Goal: Information Seeking & Learning: Learn about a topic

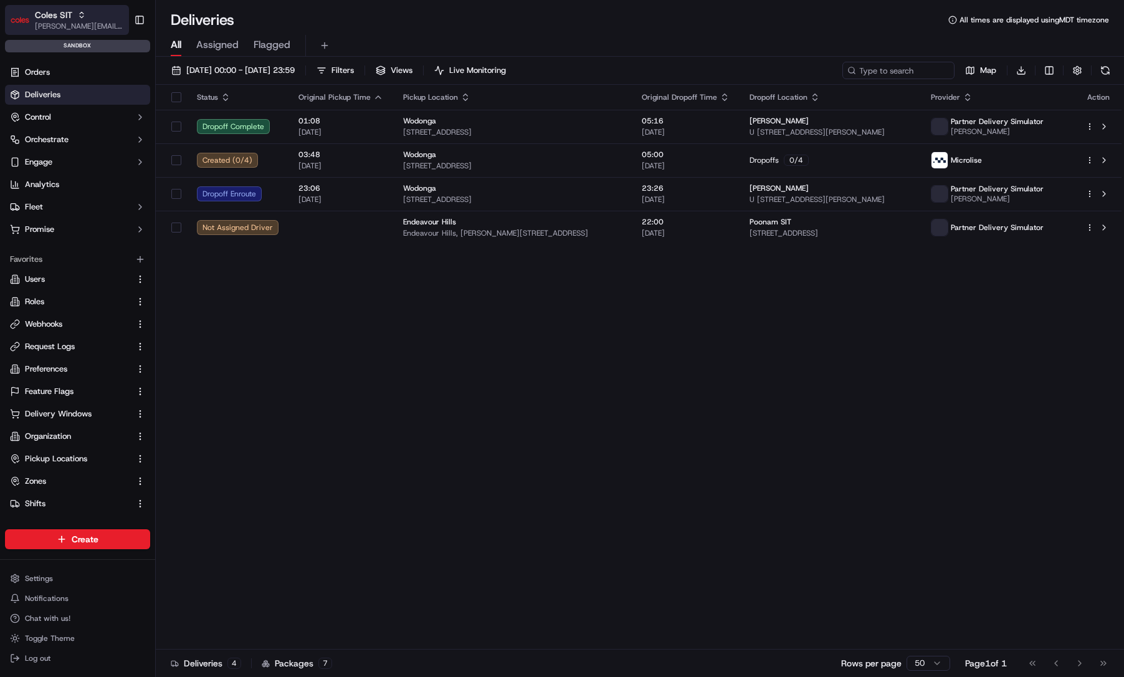
click at [93, 12] on div "Coles SIT" at bounding box center [79, 15] width 89 height 12
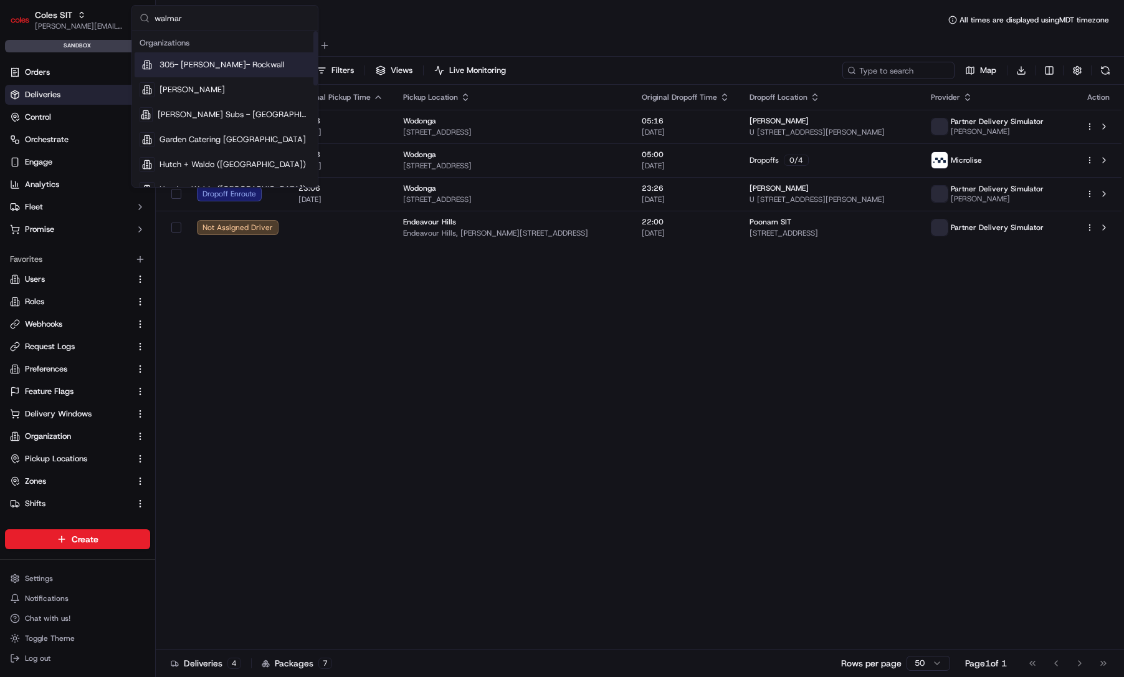
type input "walmart"
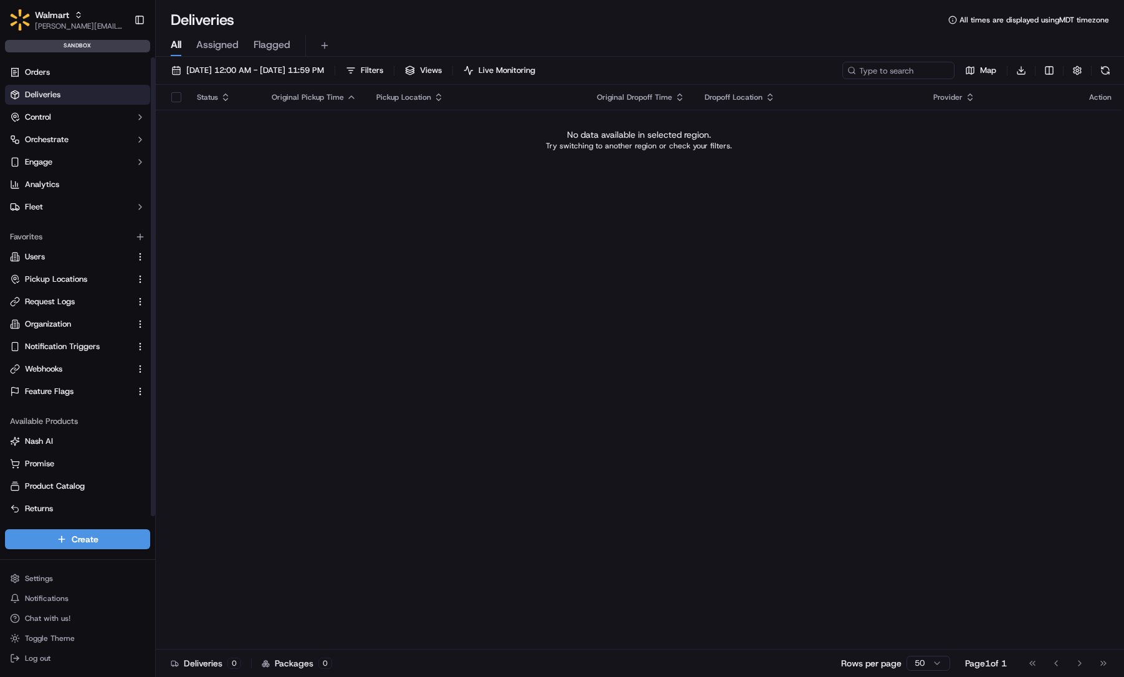
click at [105, 150] on ul "Orders Deliveries Control Orchestrate Engage Analytics Fleet" at bounding box center [77, 139] width 145 height 155
click at [105, 160] on button "Engage" at bounding box center [77, 162] width 145 height 20
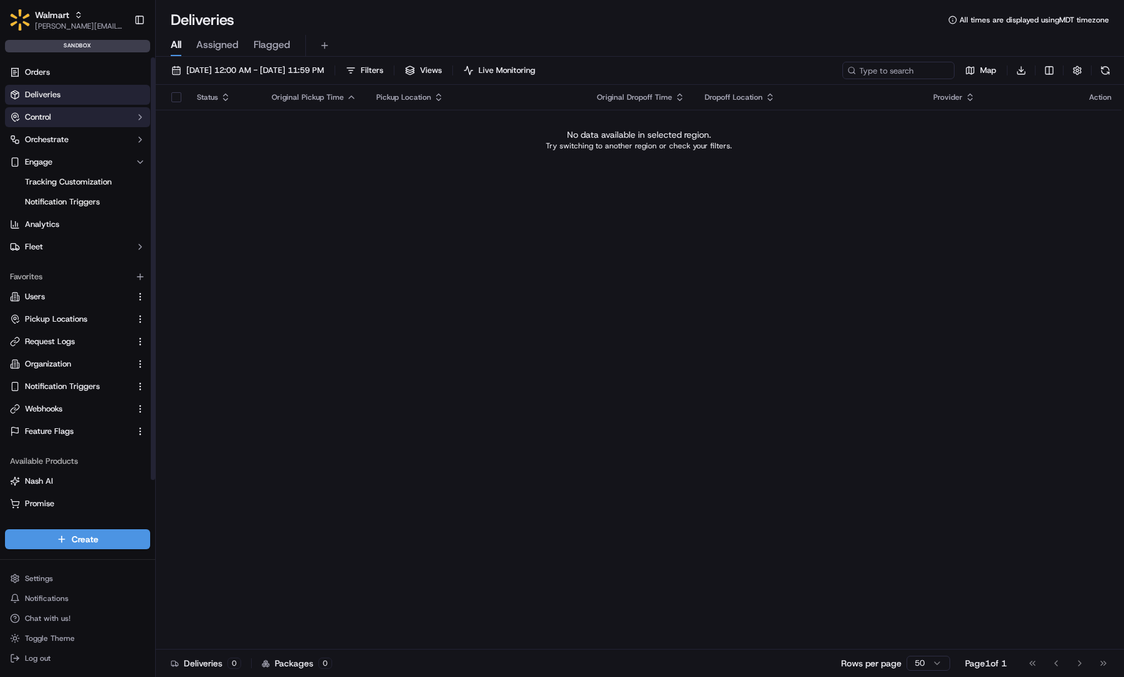
click at [108, 122] on button "Control" at bounding box center [77, 117] width 145 height 20
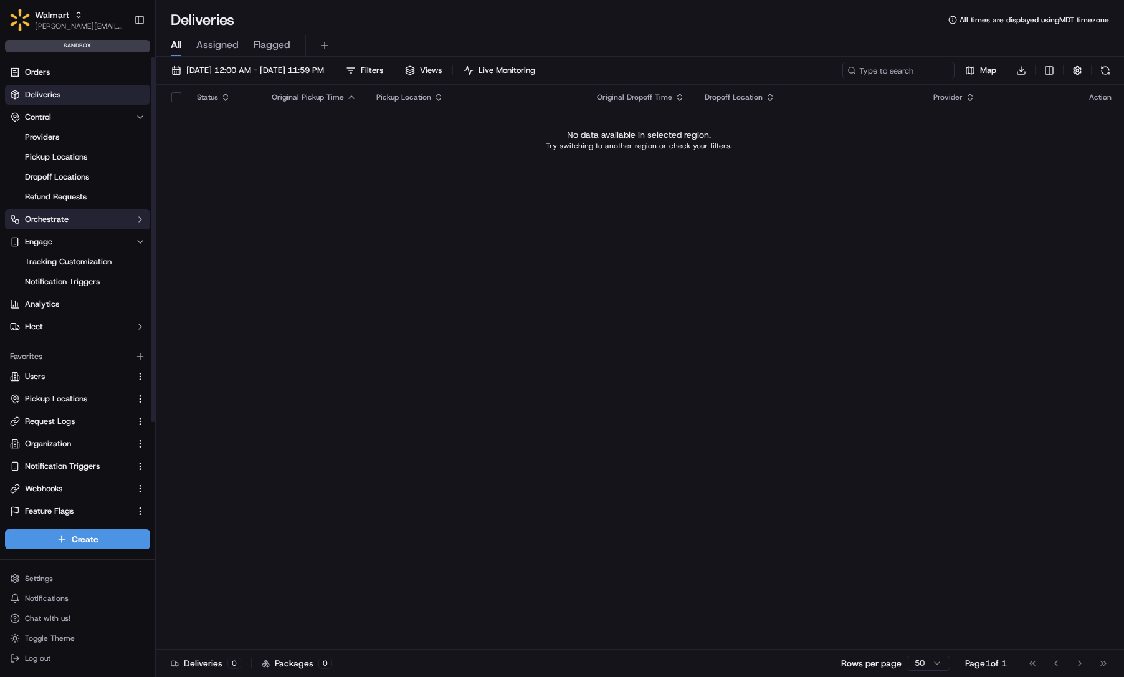
click at [110, 216] on button "Orchestrate" at bounding box center [77, 219] width 145 height 20
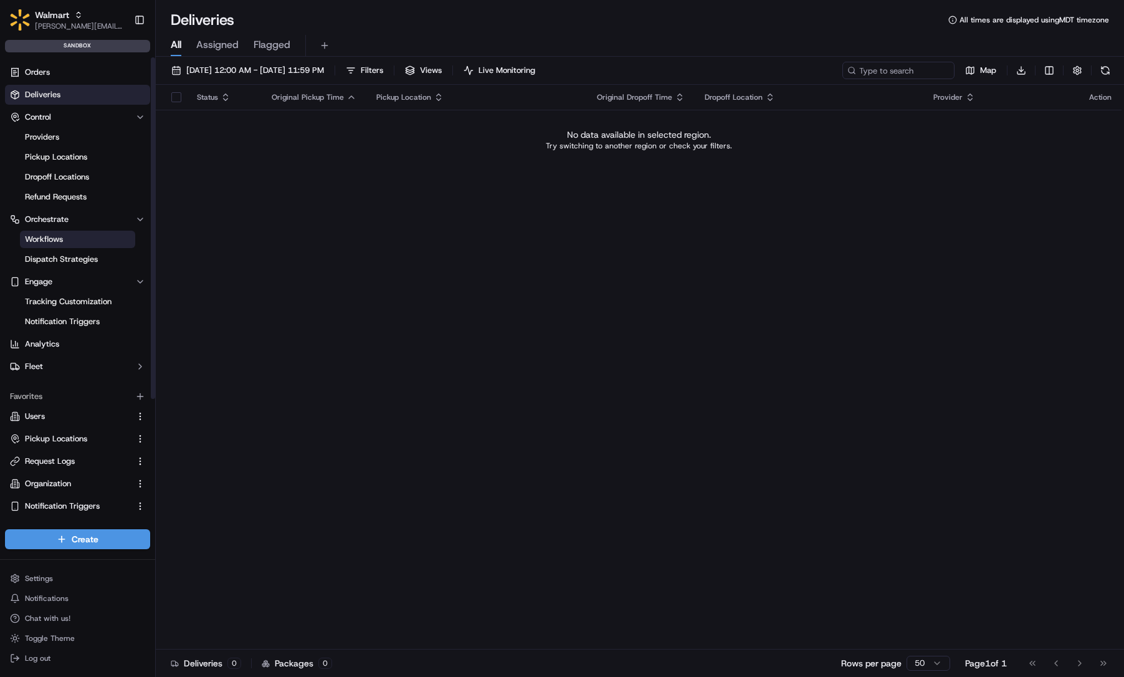
click at [110, 241] on link "Workflows" at bounding box center [77, 239] width 115 height 17
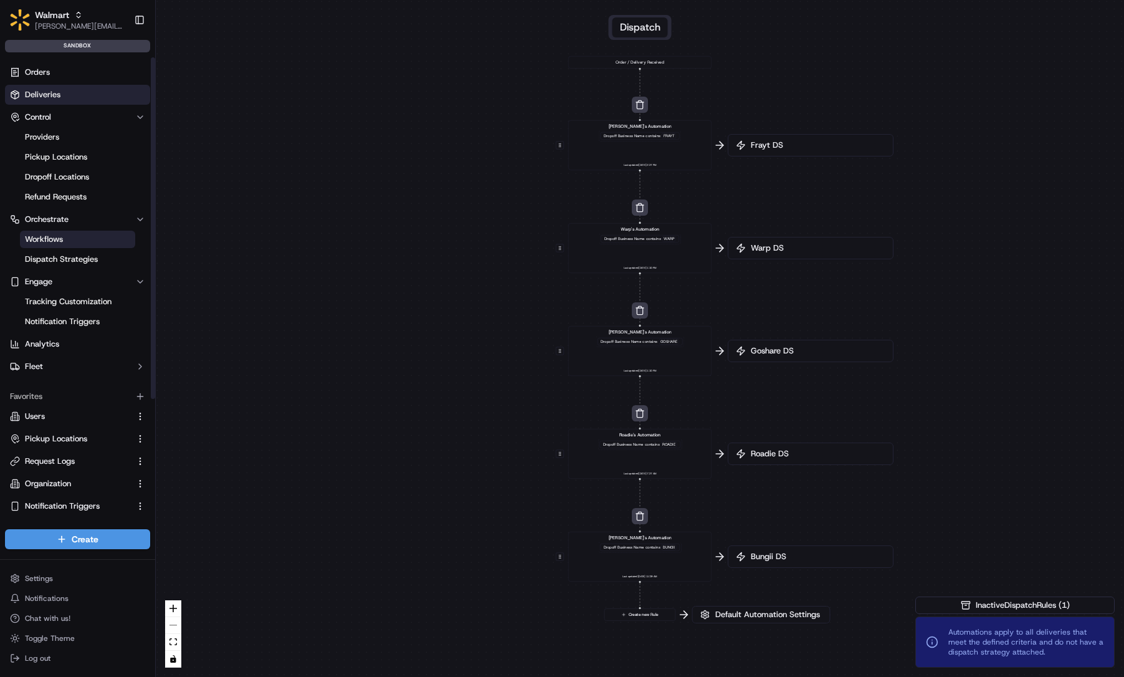
click at [105, 95] on link "Deliveries" at bounding box center [77, 95] width 145 height 20
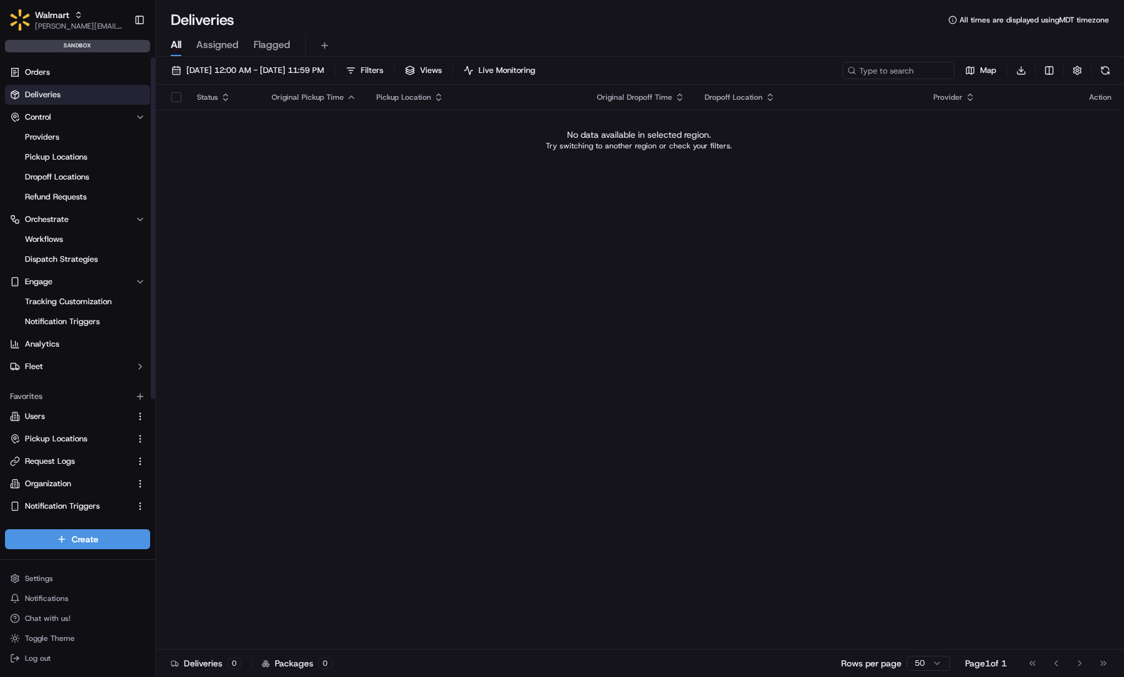
click at [109, 106] on ul "Orders Deliveries Control Providers Pickup Locations Dropoff Locations Refund R…" at bounding box center [77, 219] width 145 height 314
click at [74, 142] on link "Providers" at bounding box center [77, 136] width 115 height 17
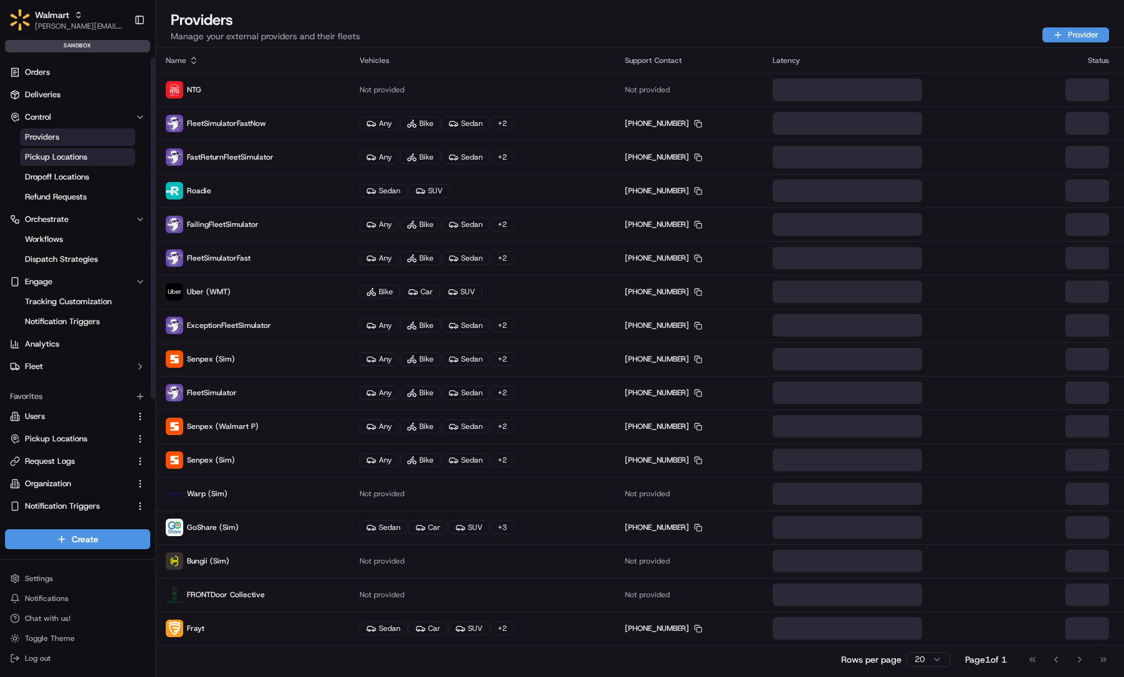
click at [82, 156] on span "Pickup Locations" at bounding box center [56, 156] width 62 height 11
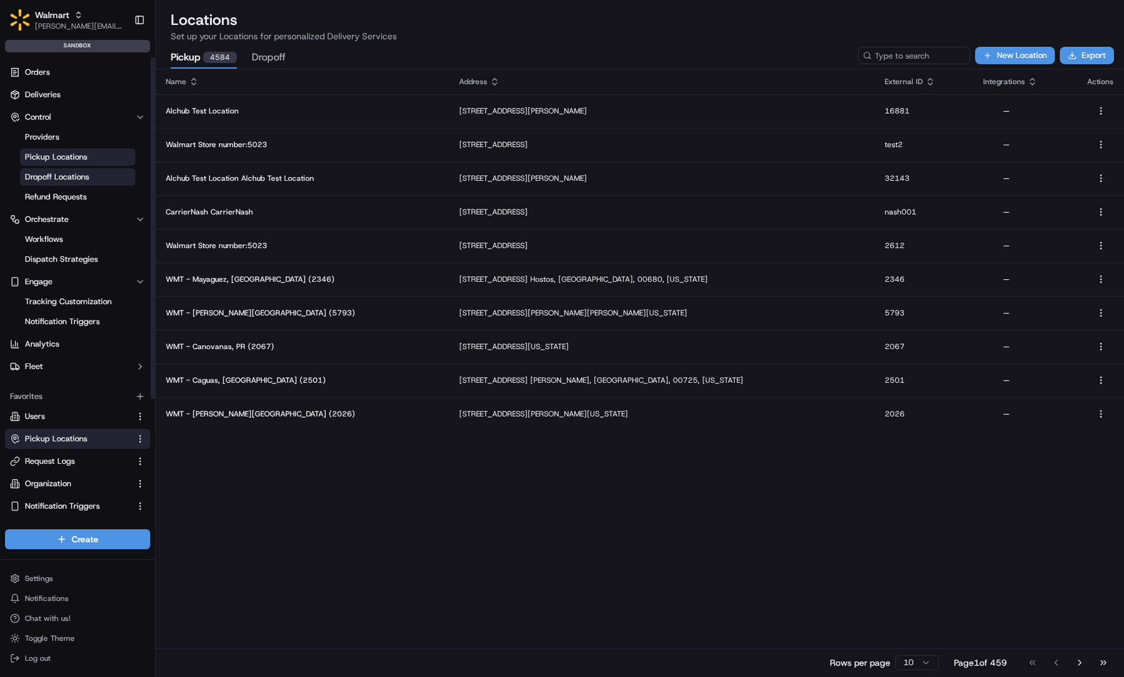
click at [85, 172] on span "Dropoff Locations" at bounding box center [57, 176] width 64 height 11
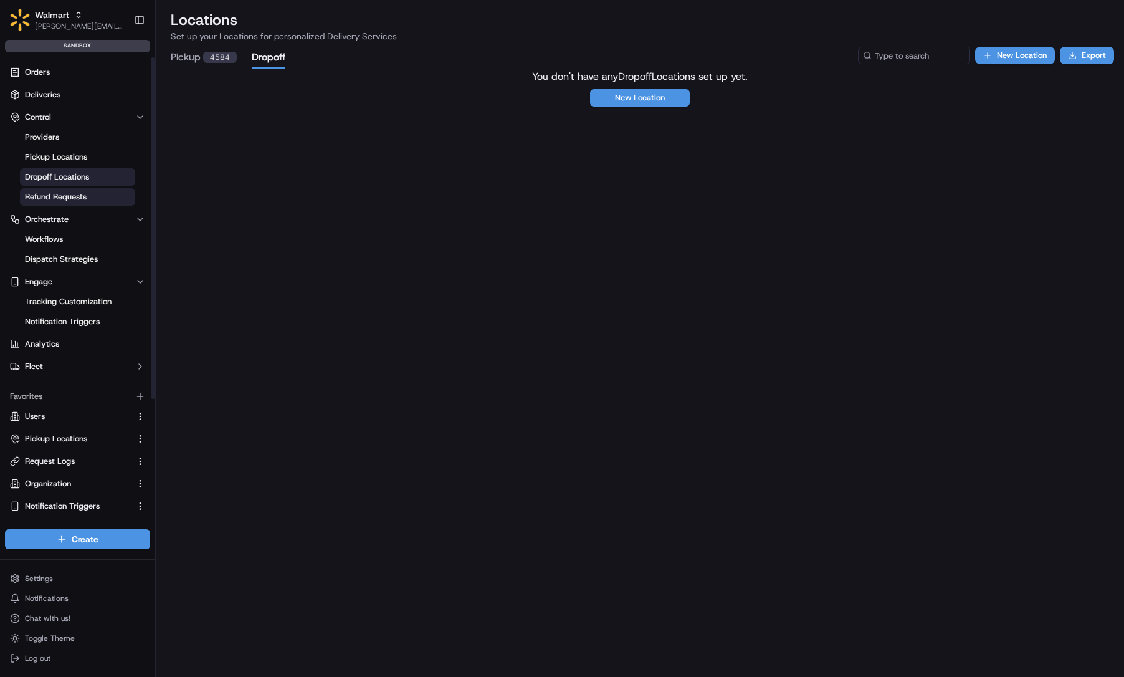
click at [92, 195] on link "Refund Requests" at bounding box center [77, 196] width 115 height 17
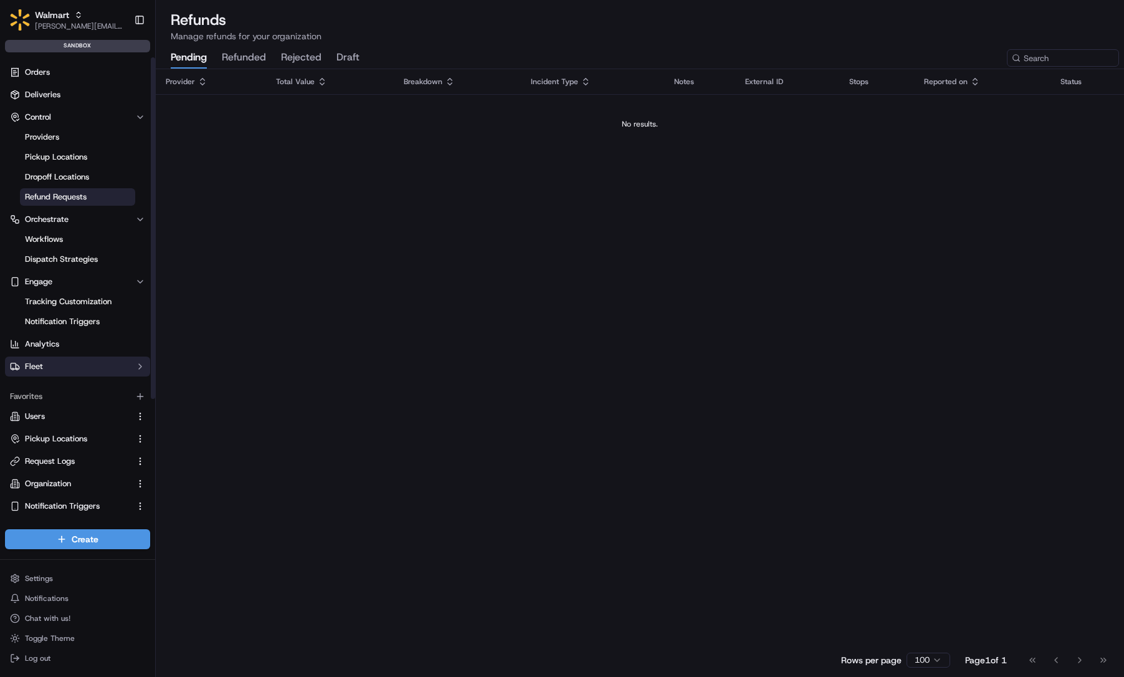
click at [89, 370] on button "Fleet" at bounding box center [77, 367] width 145 height 20
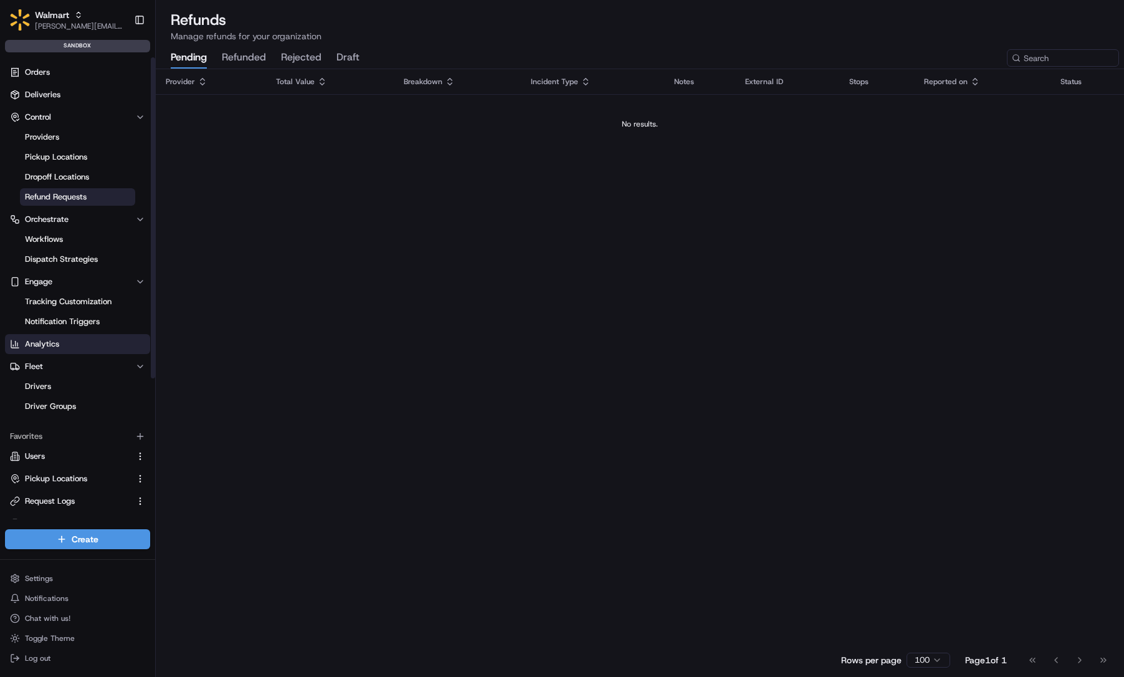
click at [65, 334] on link "Analytics" at bounding box center [77, 344] width 145 height 20
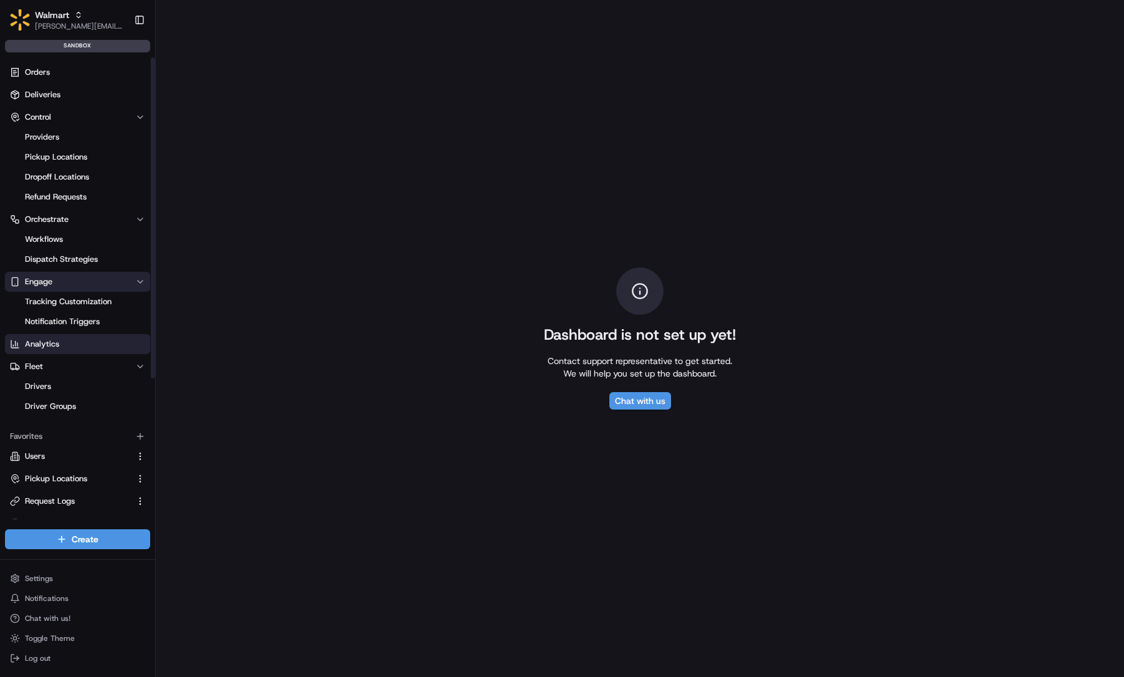
click at [74, 290] on button "Engage" at bounding box center [77, 282] width 145 height 20
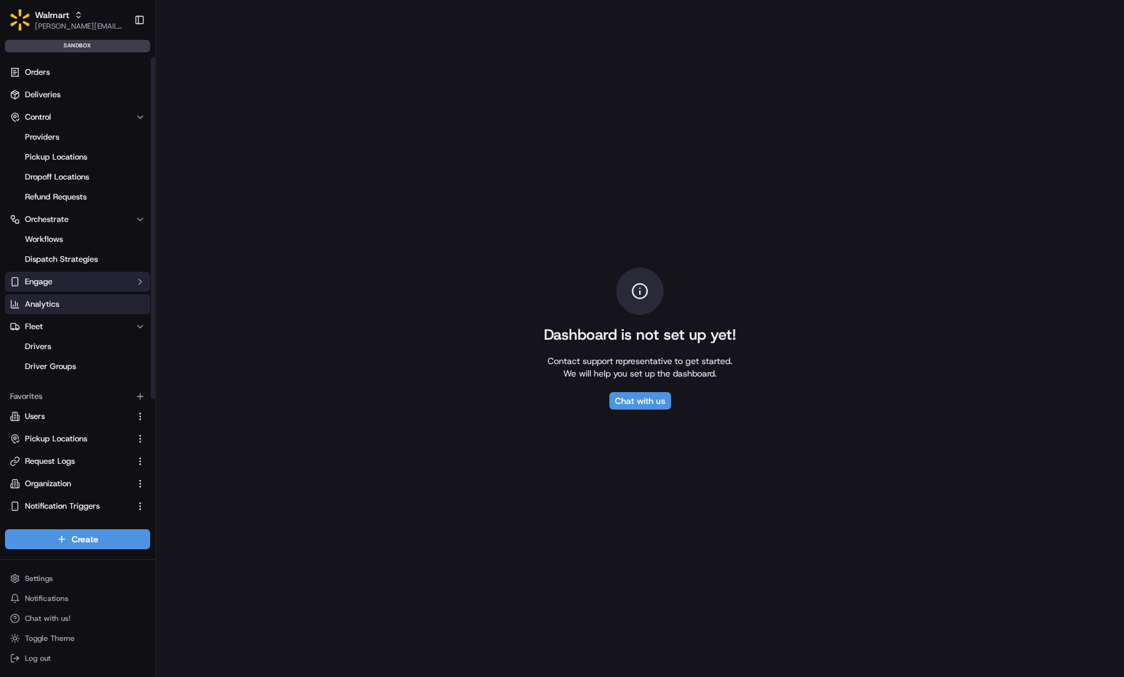
click at [79, 280] on button "Engage" at bounding box center [77, 282] width 145 height 20
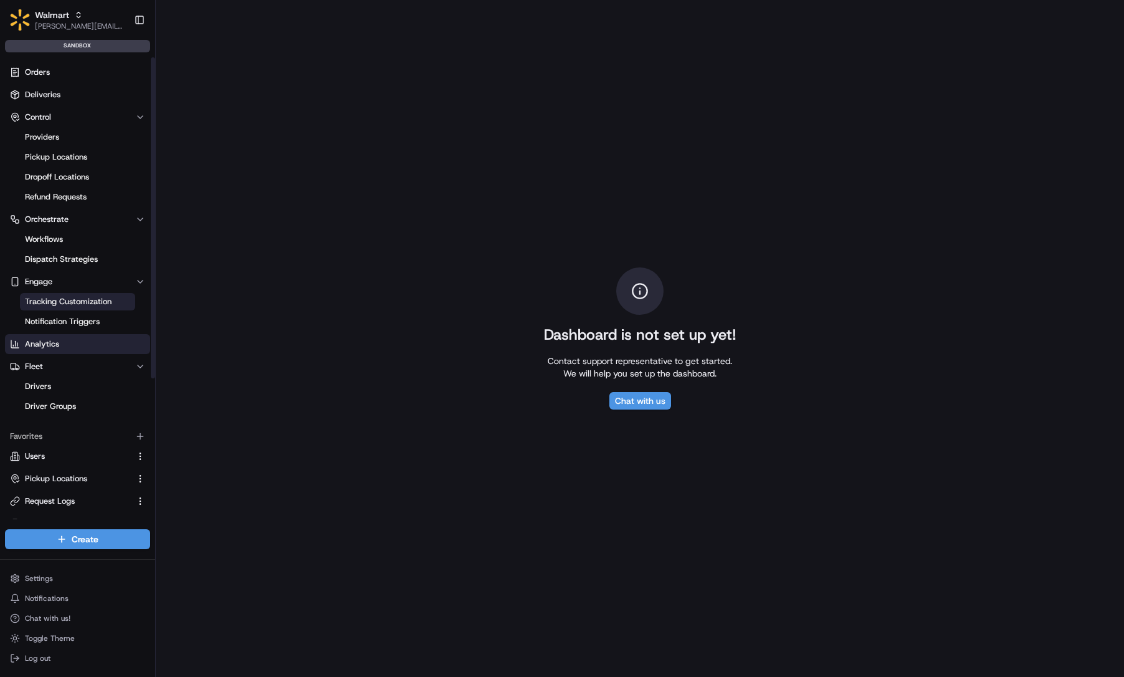
click at [76, 301] on span "Tracking Customization" at bounding box center [68, 301] width 87 height 11
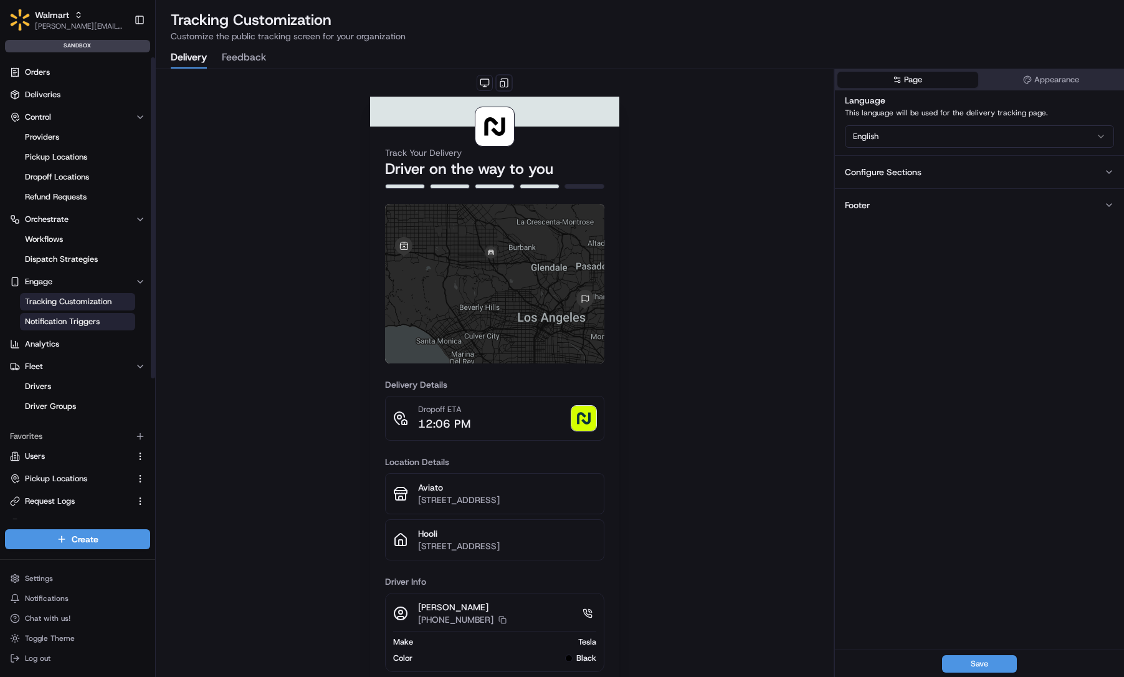
click at [80, 317] on span "Notification Triggers" at bounding box center [62, 321] width 75 height 11
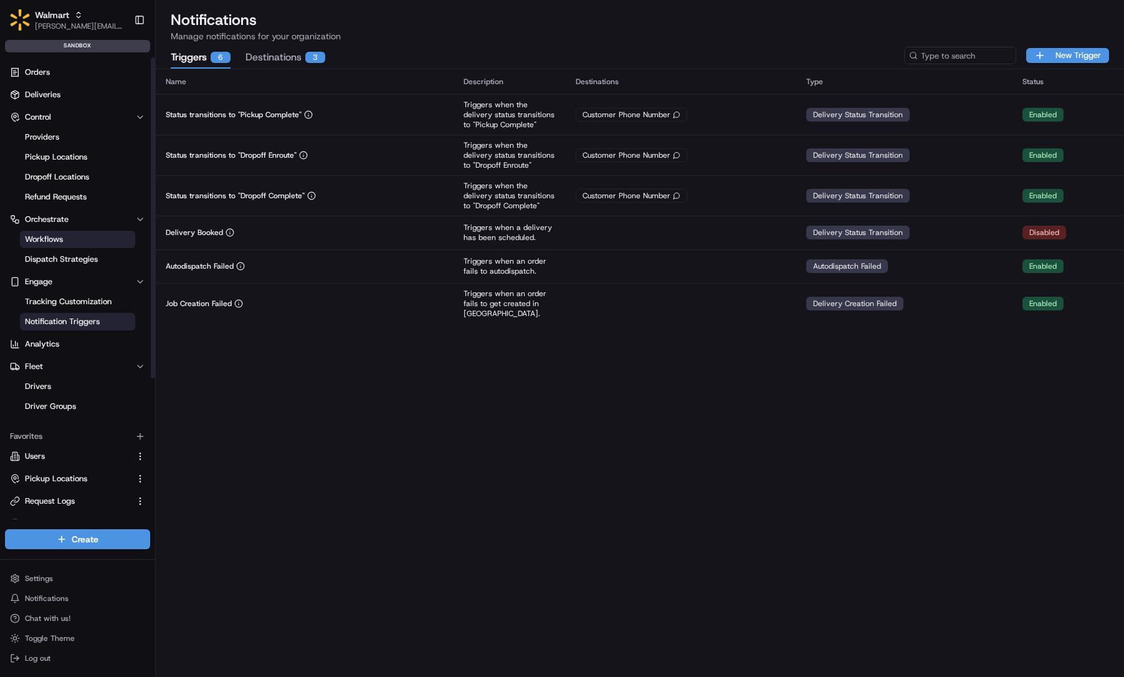
click at [75, 239] on link "Workflows" at bounding box center [77, 239] width 115 height 17
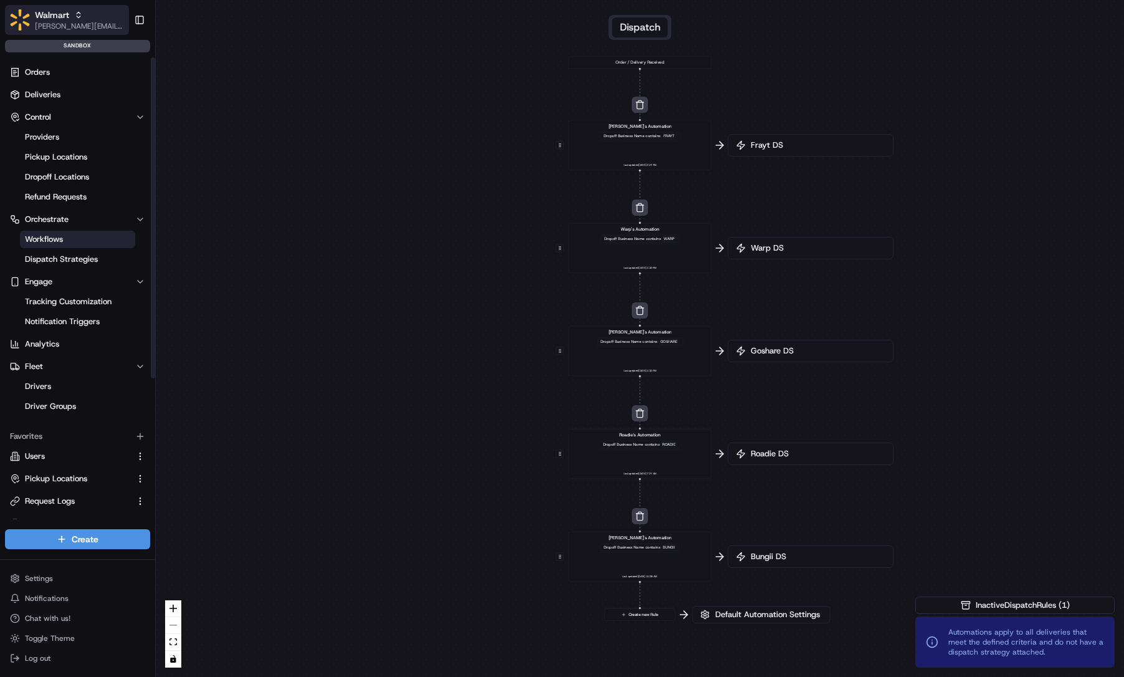
click at [62, 24] on span "[PERSON_NAME][EMAIL_ADDRESS][DOMAIN_NAME]" at bounding box center [79, 26] width 89 height 10
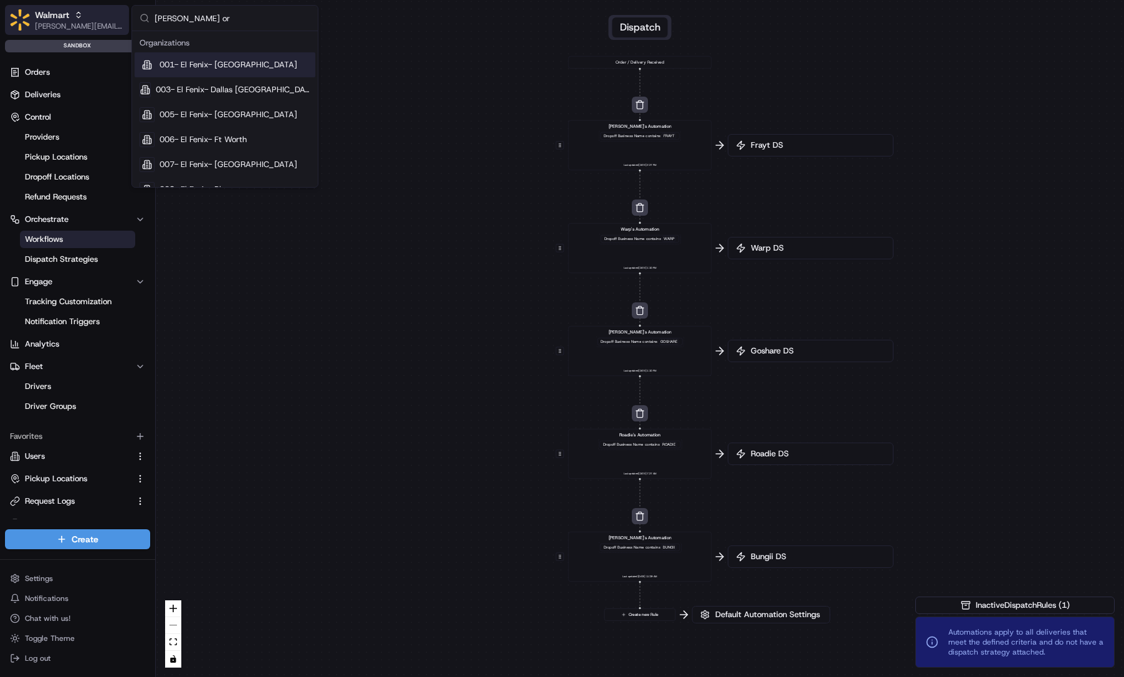
type input "nash org"
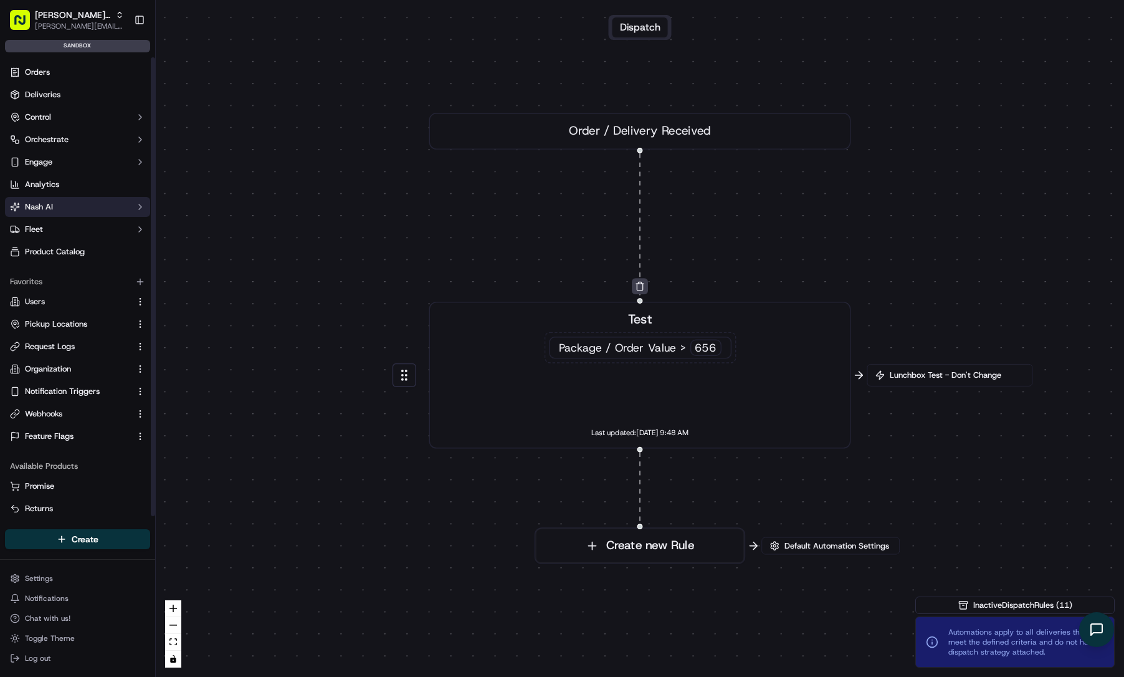
click at [95, 204] on button "Nash AI" at bounding box center [77, 207] width 145 height 20
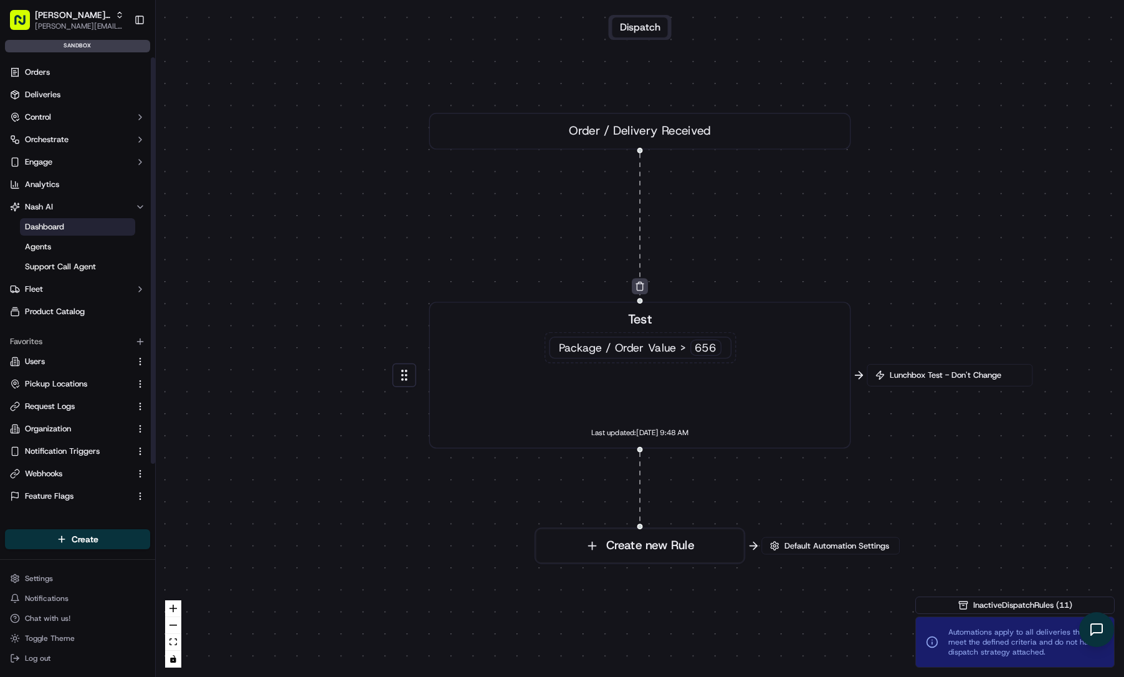
click at [72, 224] on link "Dashboard" at bounding box center [77, 226] width 115 height 17
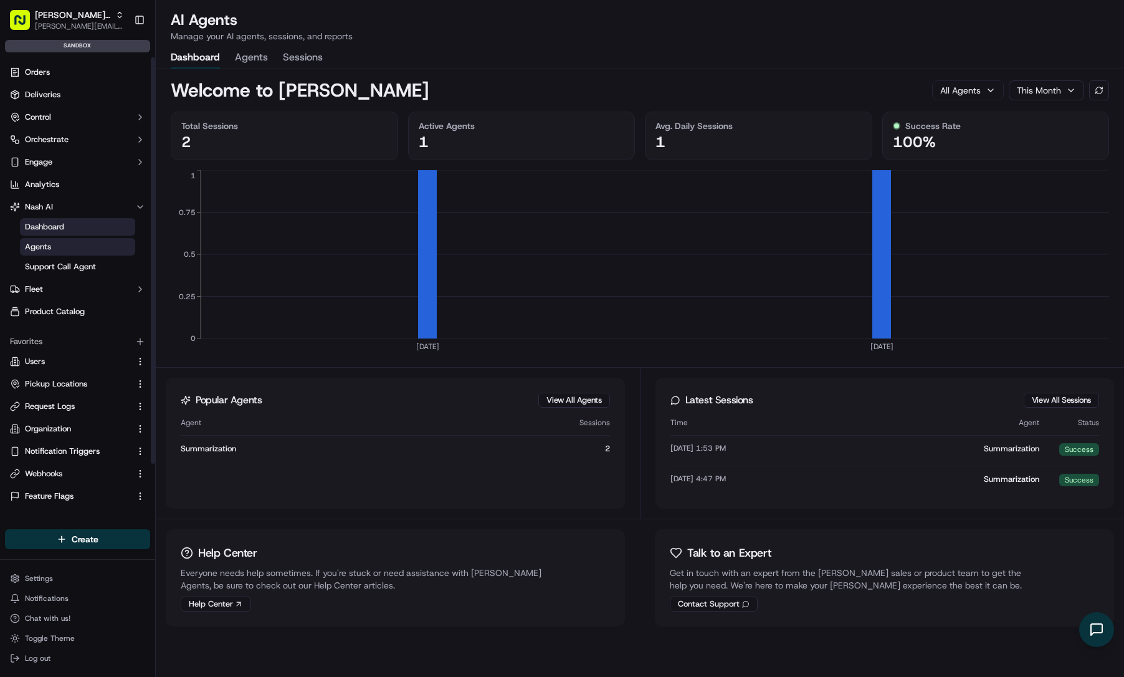
click at [82, 247] on link "Agents" at bounding box center [77, 246] width 115 height 17
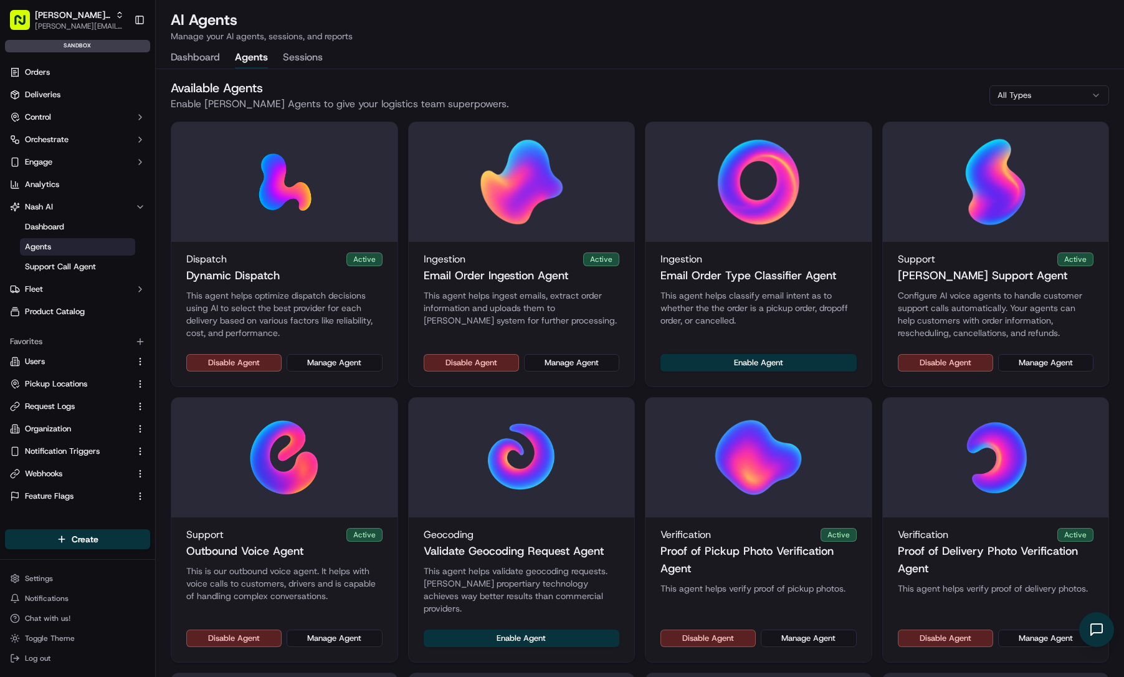
click at [654, 80] on div "Available Agents Enable Nash AI Agents to give your logistics team superpowers.…" at bounding box center [640, 95] width 939 height 32
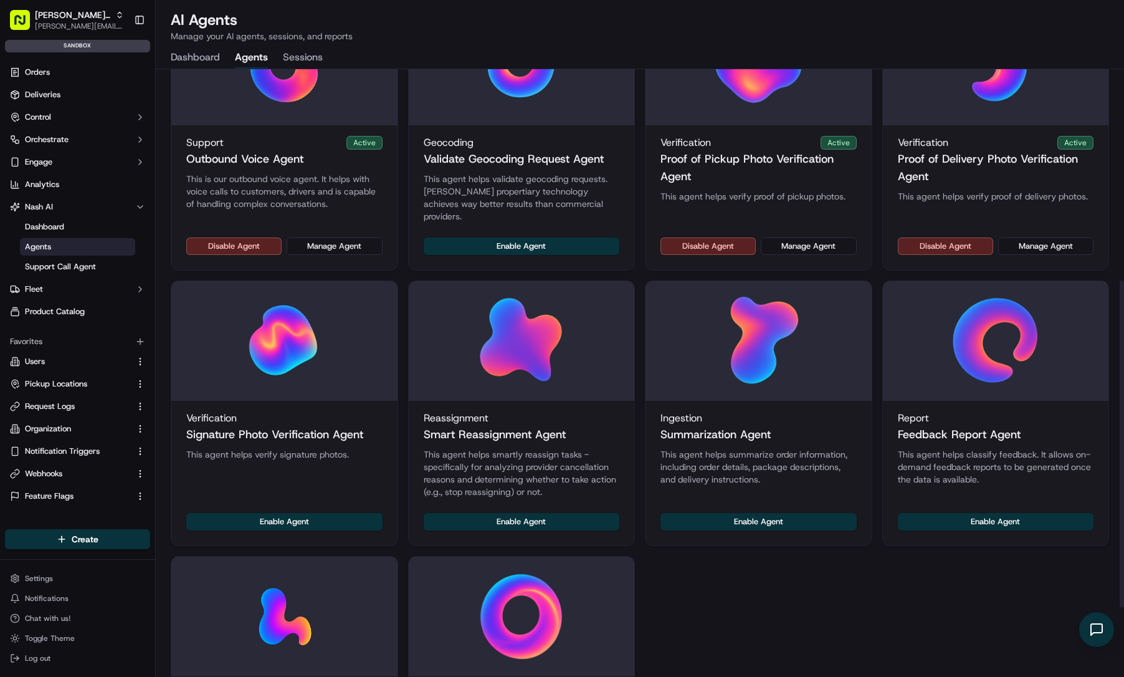
scroll to position [522, 0]
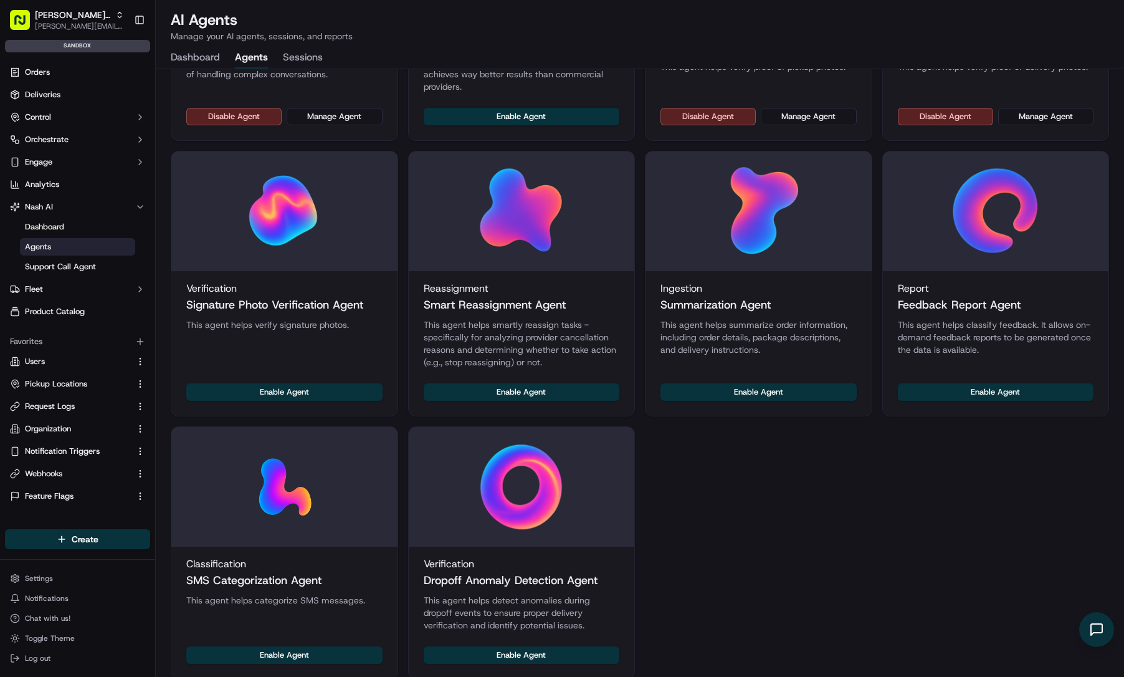
click at [1003, 560] on div "Dispatch Active Dynamic Dispatch This agent helps optimize dispatch decisions u…" at bounding box center [640, 140] width 939 height 1080
drag, startPoint x: 986, startPoint y: 482, endPoint x: 1118, endPoint y: 474, distance: 132.3
click at [993, 482] on div "Dispatch Active Dynamic Dispatch This agent helps optimize dispatch decisions u…" at bounding box center [640, 140] width 939 height 1080
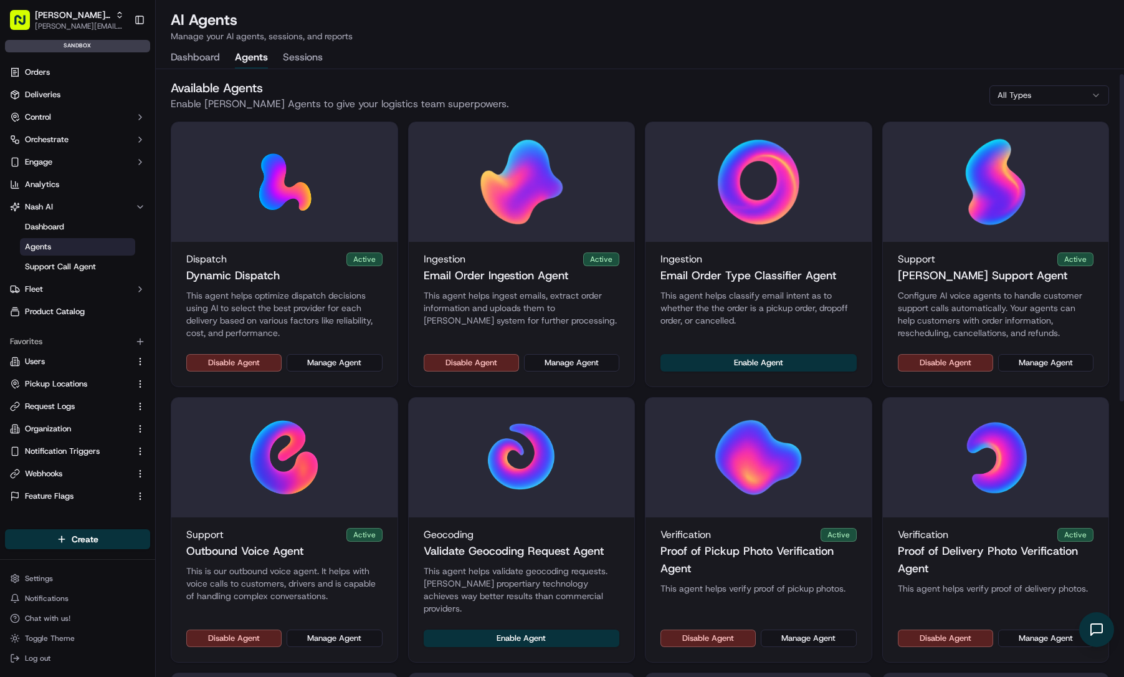
scroll to position [9, 0]
